Goal: Entertainment & Leisure: Browse casually

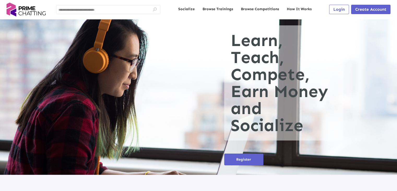
click at [341, 9] on span "Login" at bounding box center [338, 9] width 11 height 5
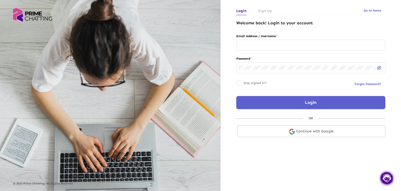
type input "**********"
click at [309, 132] on link "Continue with Google" at bounding box center [311, 131] width 148 height 12
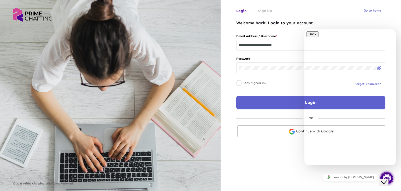
click at [385, 179] on icon "Close Chat This icon closes the chat window." at bounding box center [383, 182] width 6 height 6
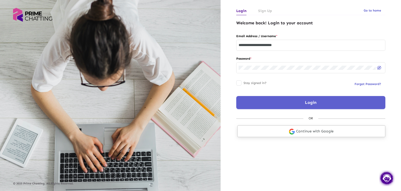
click at [305, 132] on link "Continue with Google" at bounding box center [311, 131] width 148 height 12
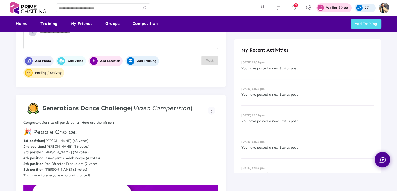
scroll to position [26, 0]
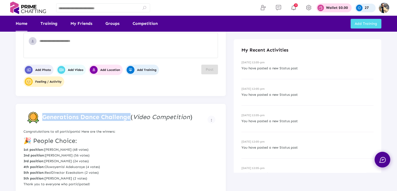
drag, startPoint x: 42, startPoint y: 116, endPoint x: 130, endPoint y: 120, distance: 88.0
click at [130, 120] on strong "Generations Dance Challenge" at bounding box center [86, 117] width 88 height 8
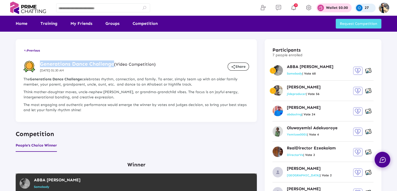
drag, startPoint x: 41, startPoint y: 62, endPoint x: 113, endPoint y: 66, distance: 71.9
click at [113, 66] on h3 "Generations Dance Challenge (Video Competition)" at bounding box center [98, 63] width 116 height 7
copy h3 "Generations Dance Challenge"
click at [382, 8] on img at bounding box center [384, 8] width 10 height 10
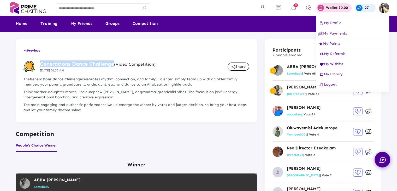
drag, startPoint x: 334, startPoint y: 85, endPoint x: 224, endPoint y: 12, distance: 131.4
click at [224, 12] on div "My Profile My Payments My Points My Referrals My Wishlist My Library Logout" at bounding box center [198, 95] width 397 height 191
click at [209, 7] on div at bounding box center [198, 95] width 397 height 191
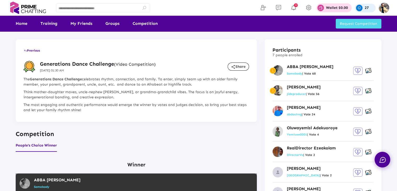
click at [384, 8] on img at bounding box center [384, 8] width 10 height 10
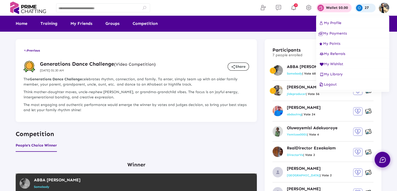
click at [333, 86] on span "Logout" at bounding box center [327, 84] width 18 height 4
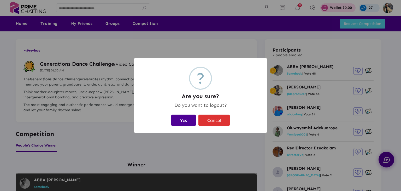
click at [188, 119] on button "Yes" at bounding box center [183, 119] width 25 height 11
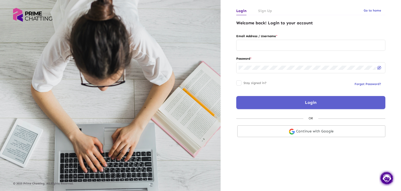
type input "**********"
